Goal: Task Accomplishment & Management: Manage account settings

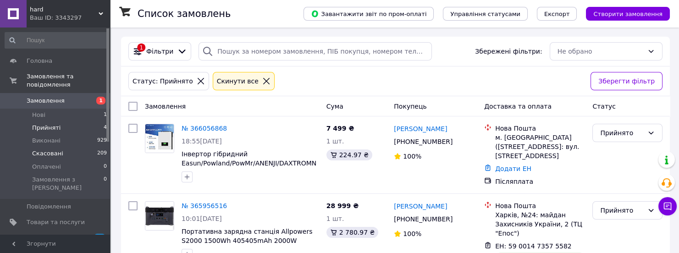
click at [82, 148] on li "Скасовані 209" at bounding box center [56, 153] width 112 height 13
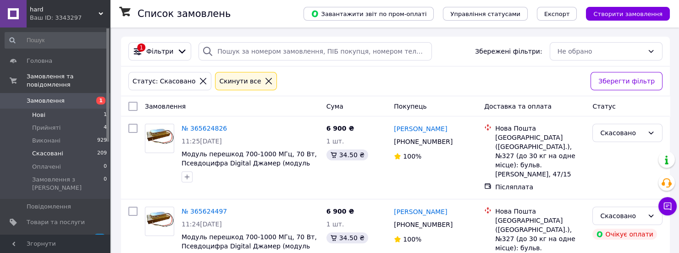
click at [71, 109] on li "Нові 1" at bounding box center [56, 115] width 112 height 13
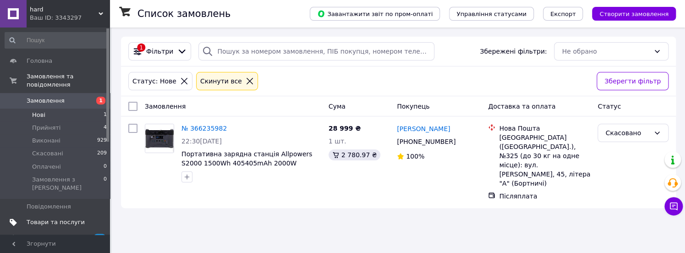
click at [64, 218] on span "Товари та послуги" at bounding box center [56, 222] width 58 height 8
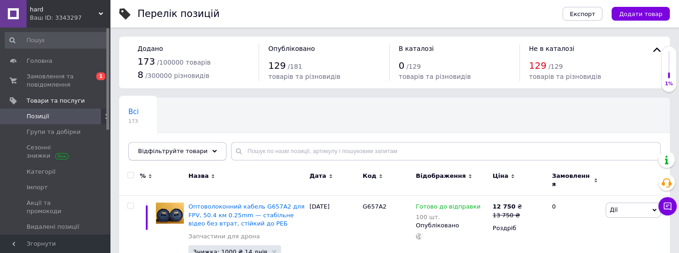
click at [169, 154] on span "Відфільтруйте товари" at bounding box center [173, 151] width 70 height 7
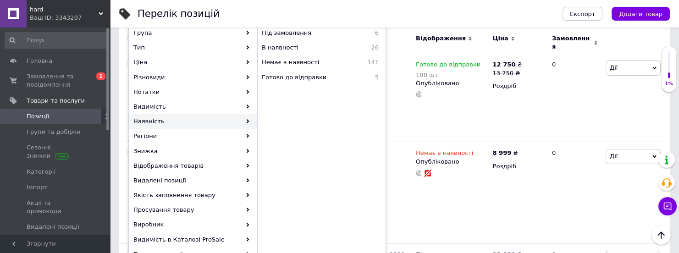
scroll to position [137, 0]
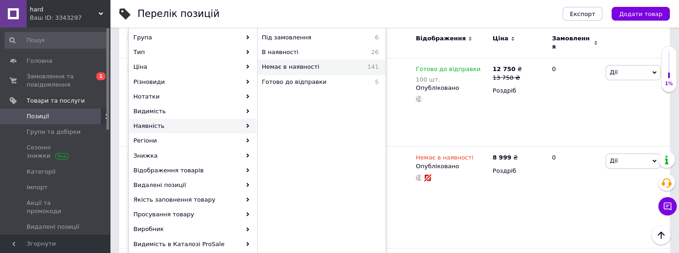
click at [334, 60] on div "Немає в наявності 141" at bounding box center [321, 67] width 127 height 15
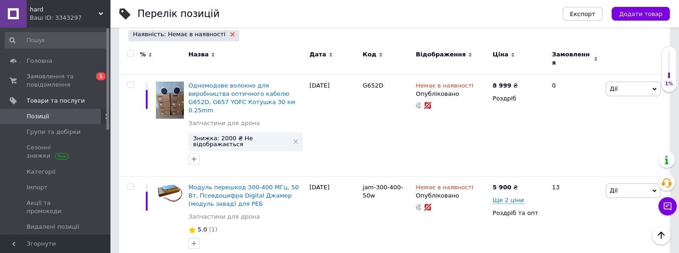
click at [230, 33] on icon at bounding box center [232, 34] width 5 height 5
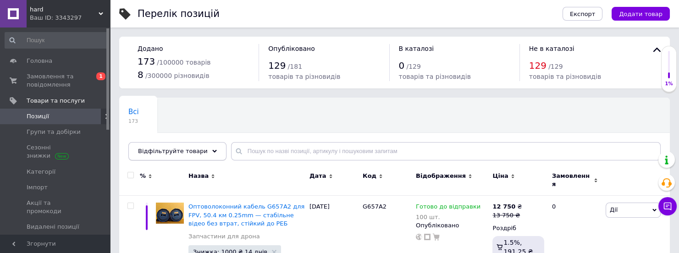
click at [212, 150] on icon at bounding box center [214, 151] width 5 height 5
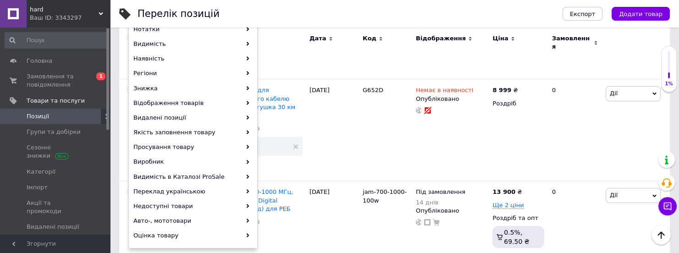
scroll to position [204, 0]
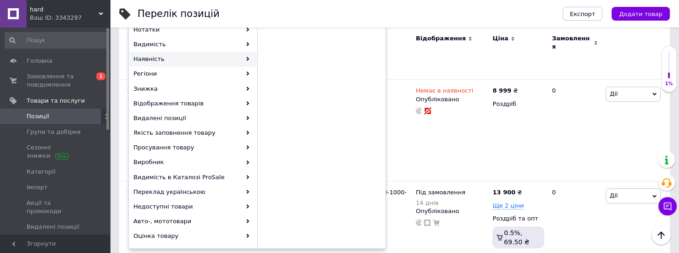
click at [225, 60] on div "Наявність" at bounding box center [192, 59] width 127 height 15
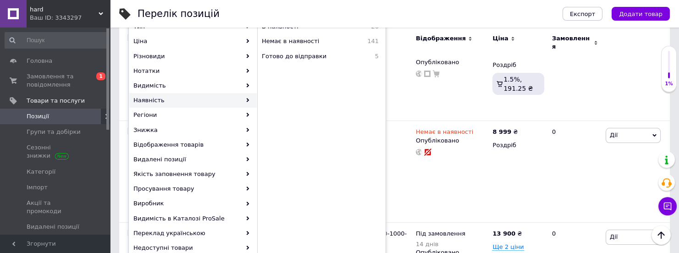
scroll to position [154, 0]
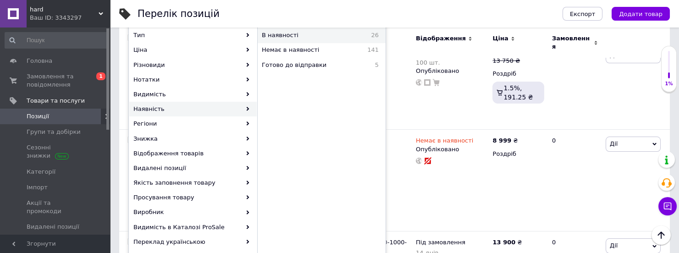
click at [365, 38] on span "26" at bounding box center [363, 35] width 29 height 8
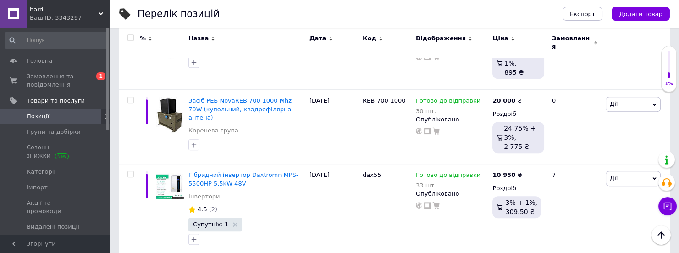
scroll to position [1540, 0]
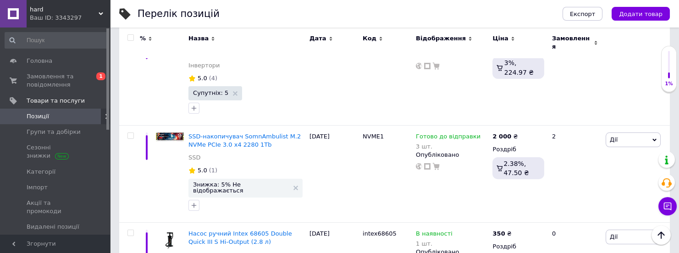
scroll to position [66, 0]
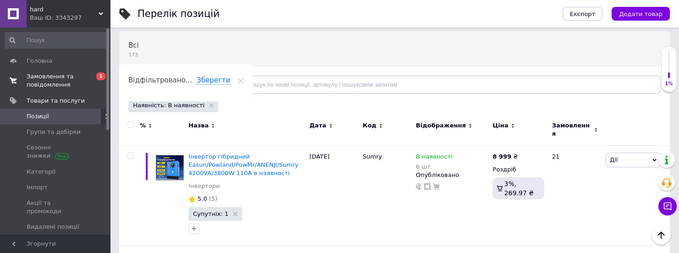
click at [63, 78] on span "Замовлення та повідомлення" at bounding box center [56, 80] width 58 height 16
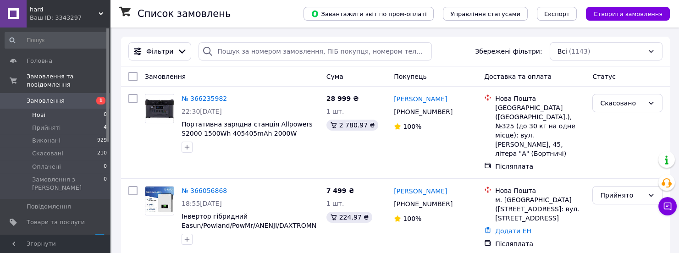
click at [68, 109] on li "Нові 0" at bounding box center [56, 115] width 112 height 13
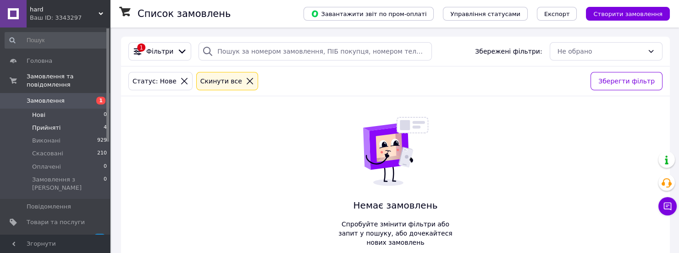
click at [49, 124] on span "Прийняті" at bounding box center [46, 128] width 28 height 8
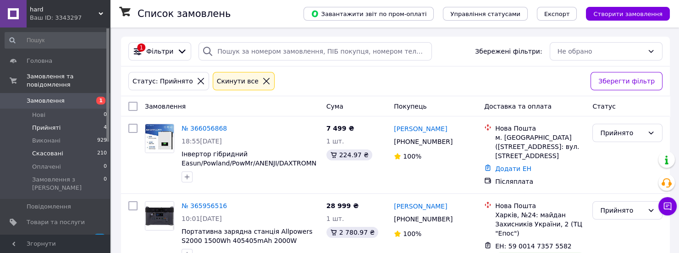
click at [52, 149] on span "Скасовані" at bounding box center [47, 153] width 31 height 8
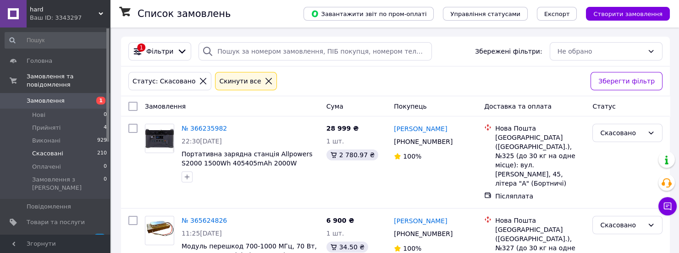
click at [107, 146] on div at bounding box center [107, 130] width 3 height 205
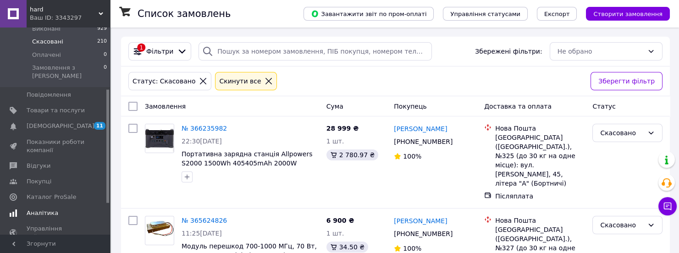
click at [36, 205] on link "Аналітика" at bounding box center [56, 213] width 112 height 16
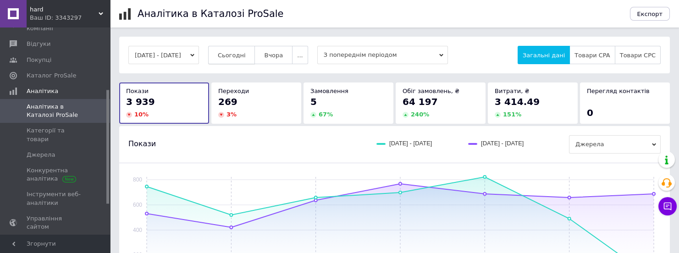
click at [238, 54] on span "Сьогодні" at bounding box center [232, 55] width 28 height 7
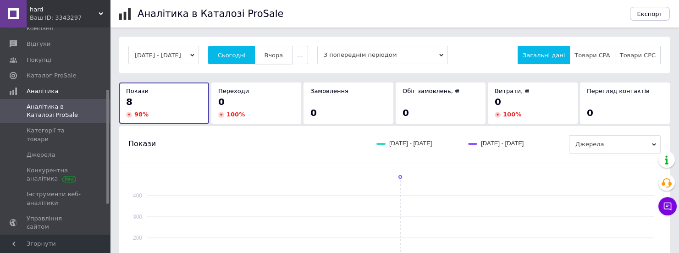
click at [283, 53] on span "Вчора" at bounding box center [273, 55] width 19 height 7
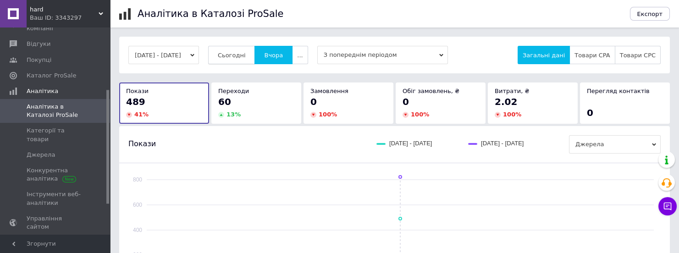
click at [246, 56] on span "Сьогодні" at bounding box center [232, 55] width 28 height 7
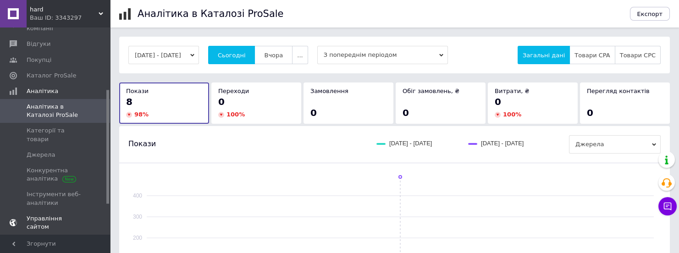
click at [105, 214] on span at bounding box center [97, 222] width 25 height 16
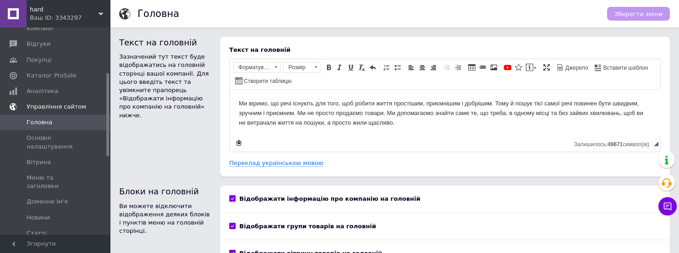
click at [107, 164] on div at bounding box center [107, 130] width 3 height 205
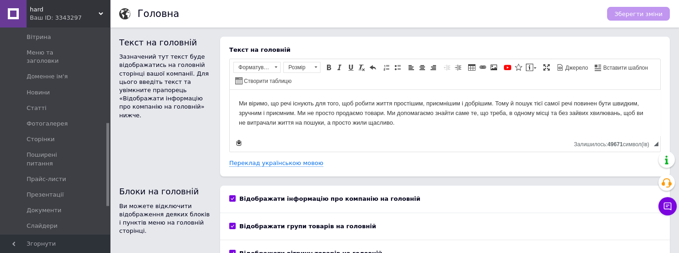
click at [108, 218] on div at bounding box center [107, 130] width 3 height 205
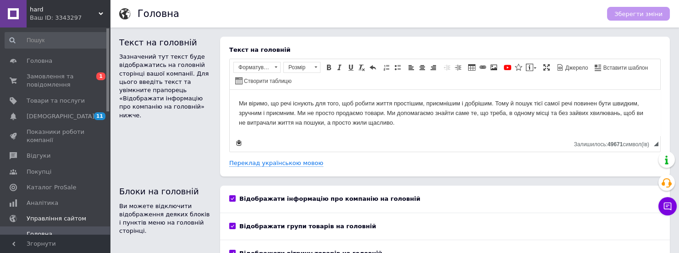
click at [108, 132] on div at bounding box center [107, 130] width 3 height 205
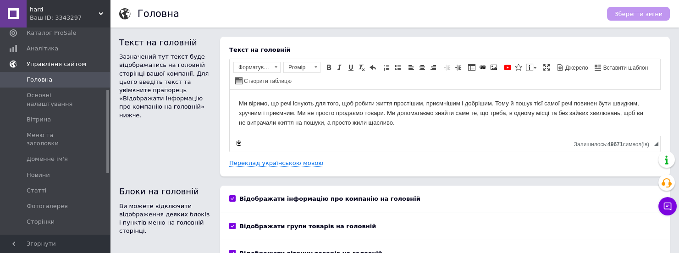
click at [69, 66] on span "Управління сайтом" at bounding box center [57, 64] width 60 height 8
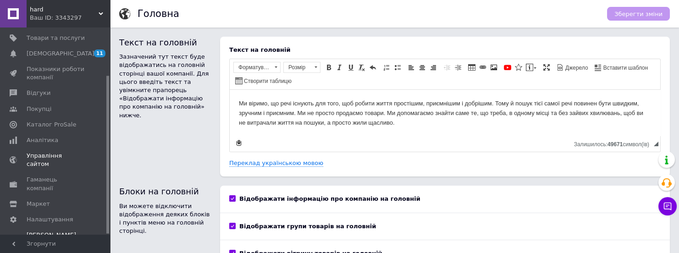
click at [48, 231] on span "Тарифи та рахунки Prom топ" at bounding box center [56, 243] width 58 height 25
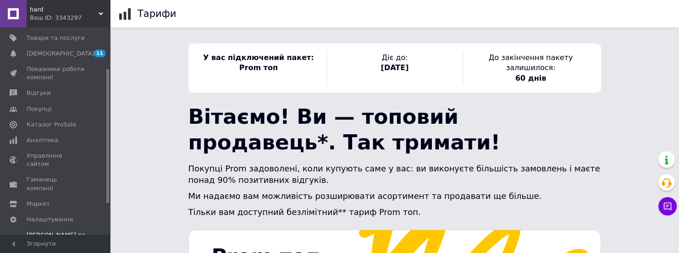
click at [106, 210] on div at bounding box center [107, 130] width 3 height 205
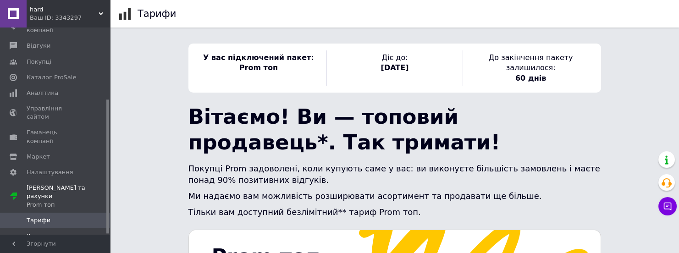
click at [41, 232] on span "Рахунки" at bounding box center [40, 236] width 26 height 8
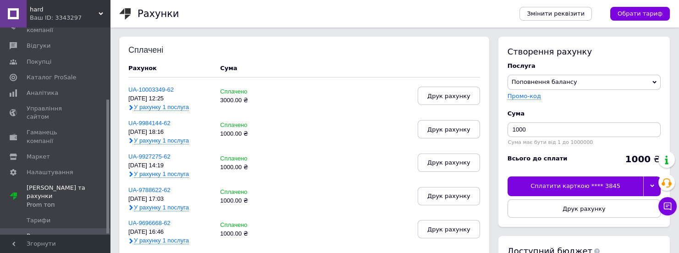
scroll to position [221, 0]
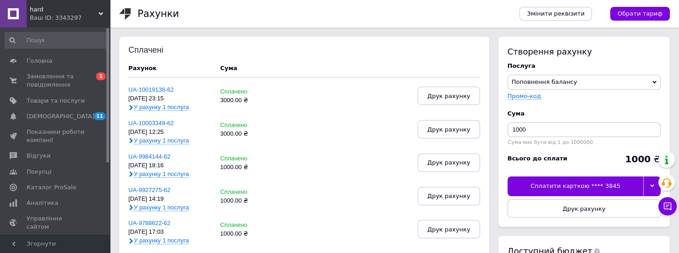
click at [638, 77] on span "Поповнення балансу" at bounding box center [583, 82] width 153 height 15
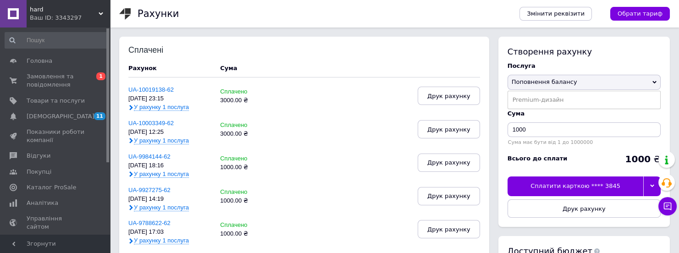
click at [638, 77] on span "Поповнення балансу" at bounding box center [583, 82] width 153 height 15
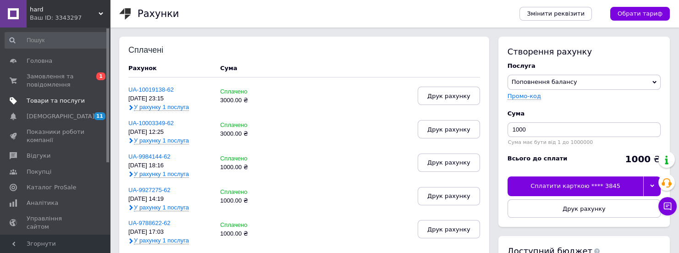
click at [53, 103] on span "Товари та послуги" at bounding box center [56, 101] width 58 height 8
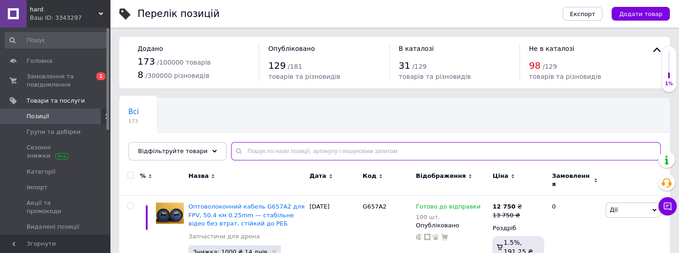
click at [258, 149] on input "text" at bounding box center [445, 151] width 429 height 18
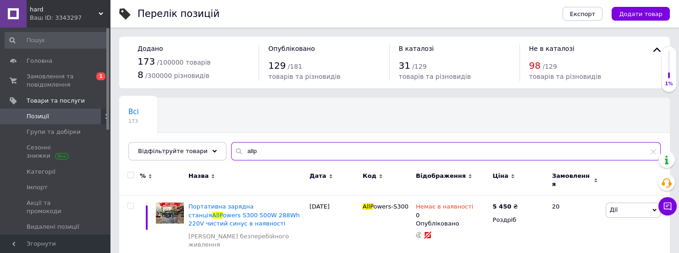
scroll to position [221, 0]
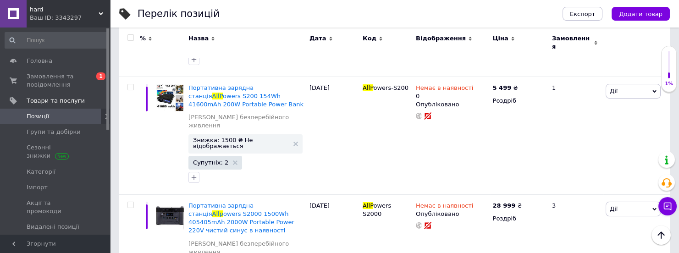
type input "allp"
click at [674, 81] on div "1%" at bounding box center [668, 84] width 15 height 6
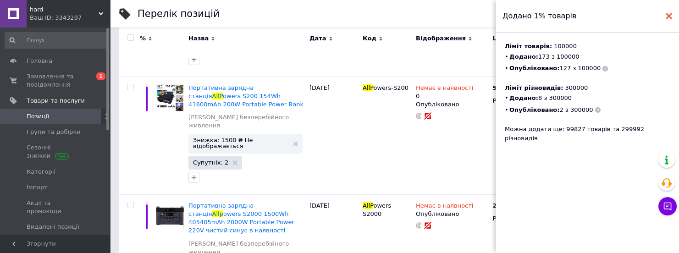
click at [665, 13] on icon at bounding box center [668, 16] width 6 height 6
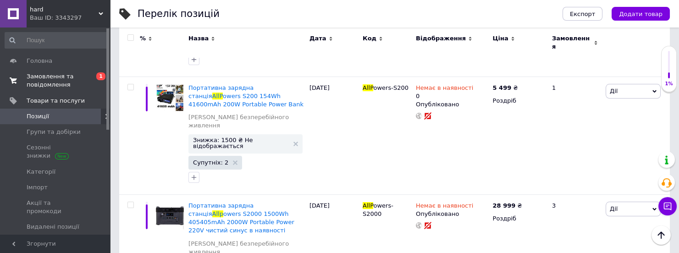
click at [64, 76] on span "Замовлення та повідомлення" at bounding box center [56, 80] width 58 height 16
